Goal: Task Accomplishment & Management: Manage account settings

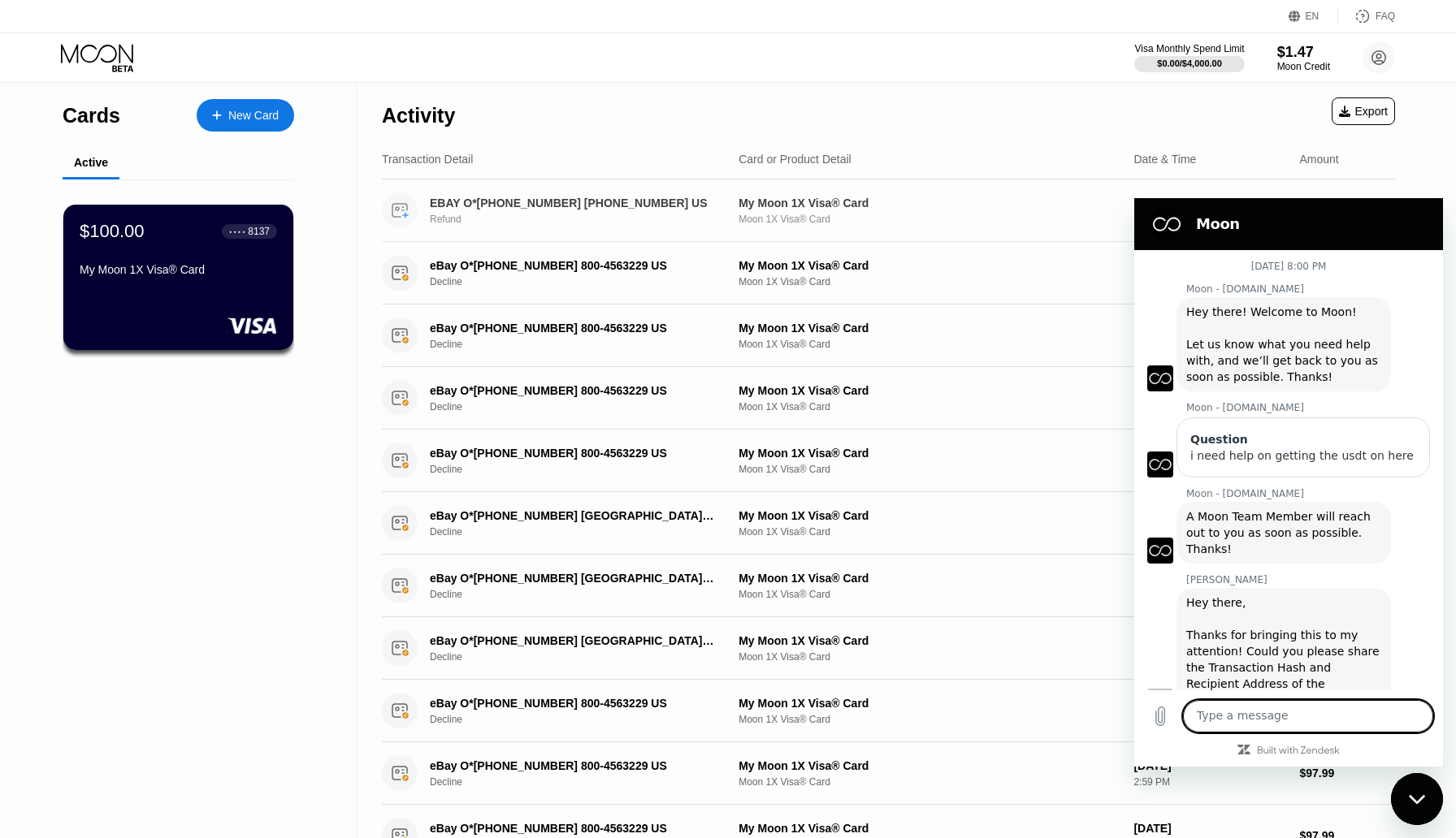
scroll to position [2486, 0]
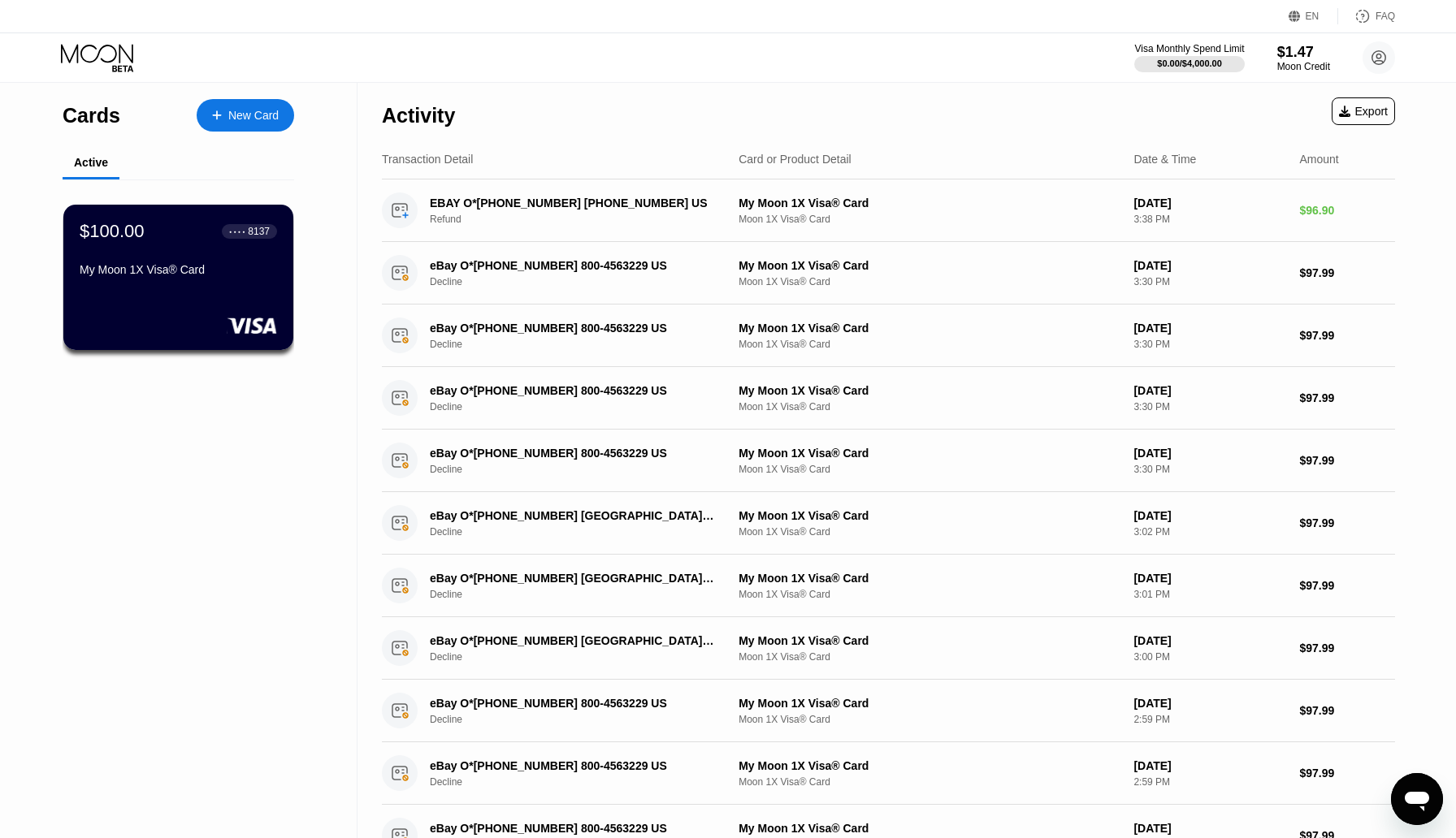
click at [1429, 784] on div "Open messaging window" at bounding box center [1417, 799] width 49 height 49
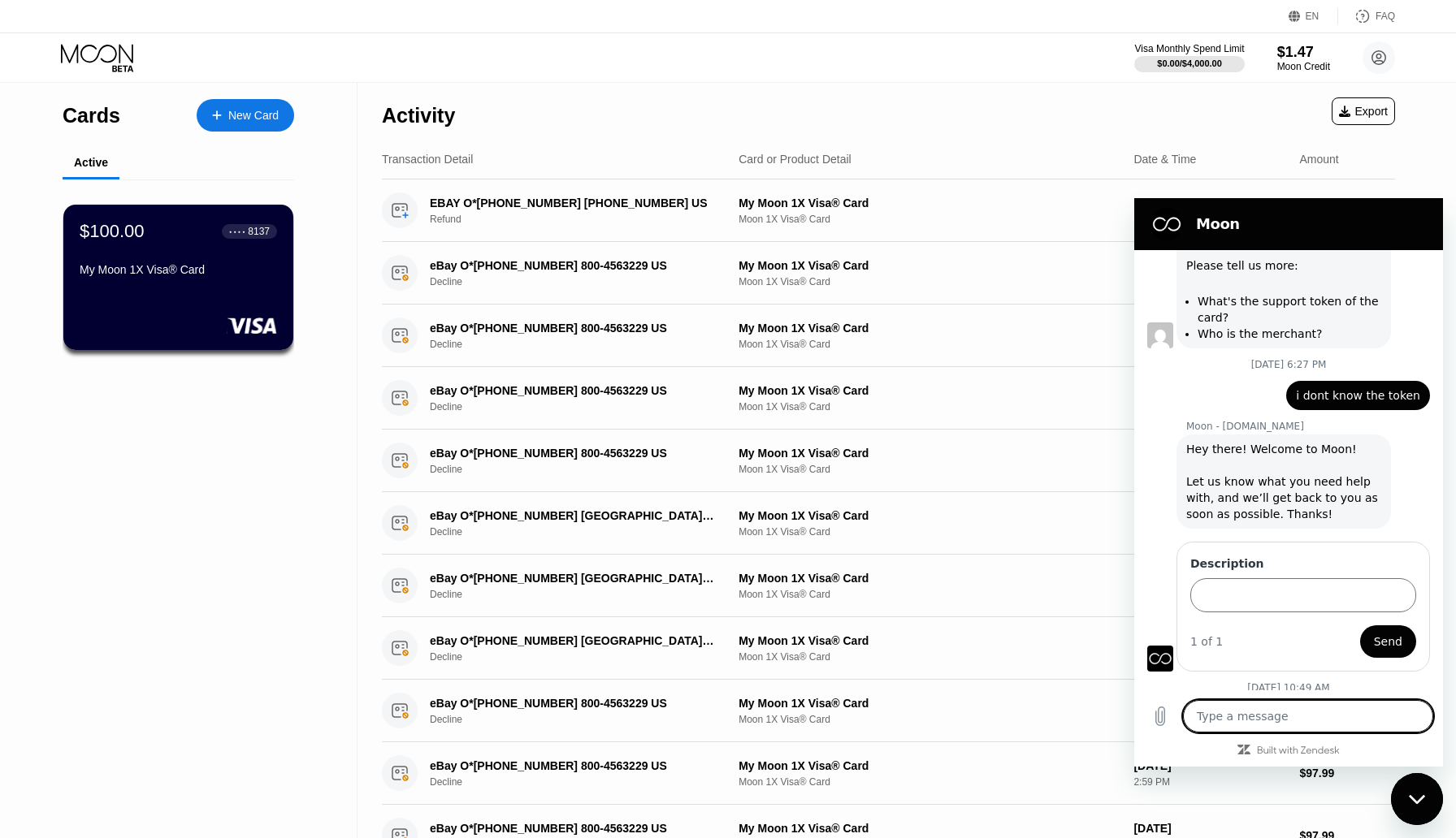
scroll to position [2486, 0]
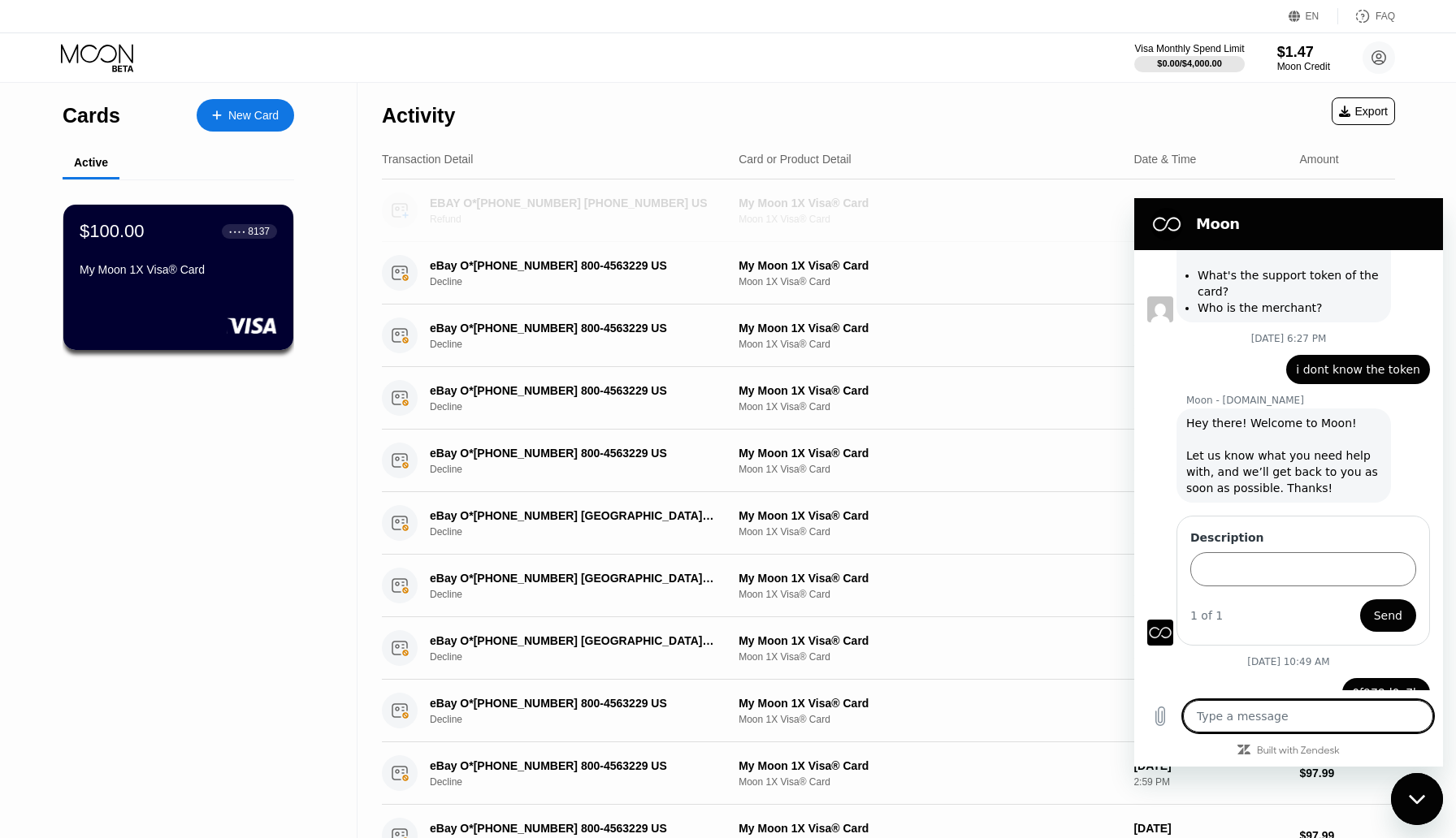
click at [540, 206] on div "EBAY O*[PHONE_NUMBER] [PHONE_NUMBER] US" at bounding box center [573, 203] width 287 height 13
